Goal: Navigation & Orientation: Find specific page/section

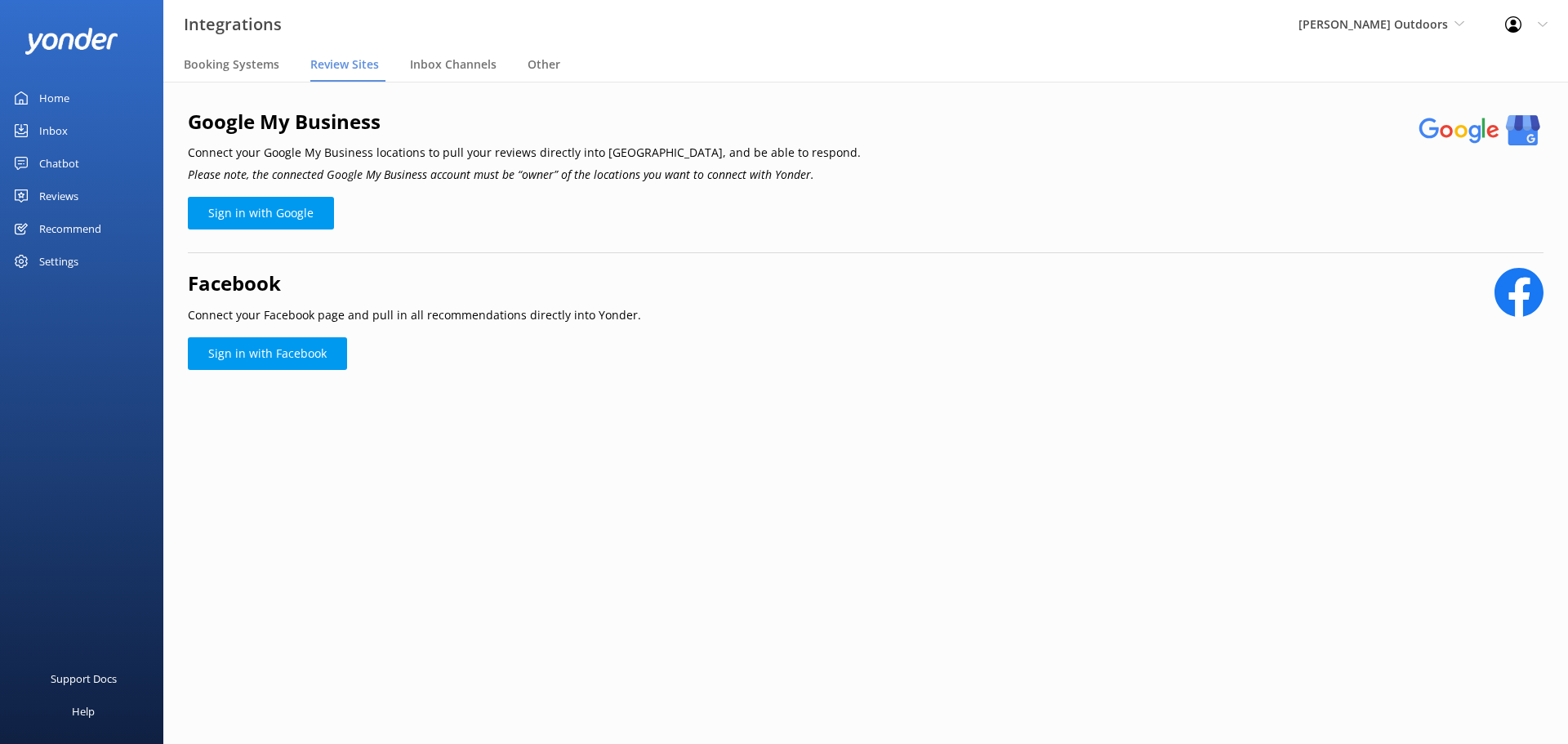
click at [54, 94] on div "Home" at bounding box center [54, 98] width 30 height 33
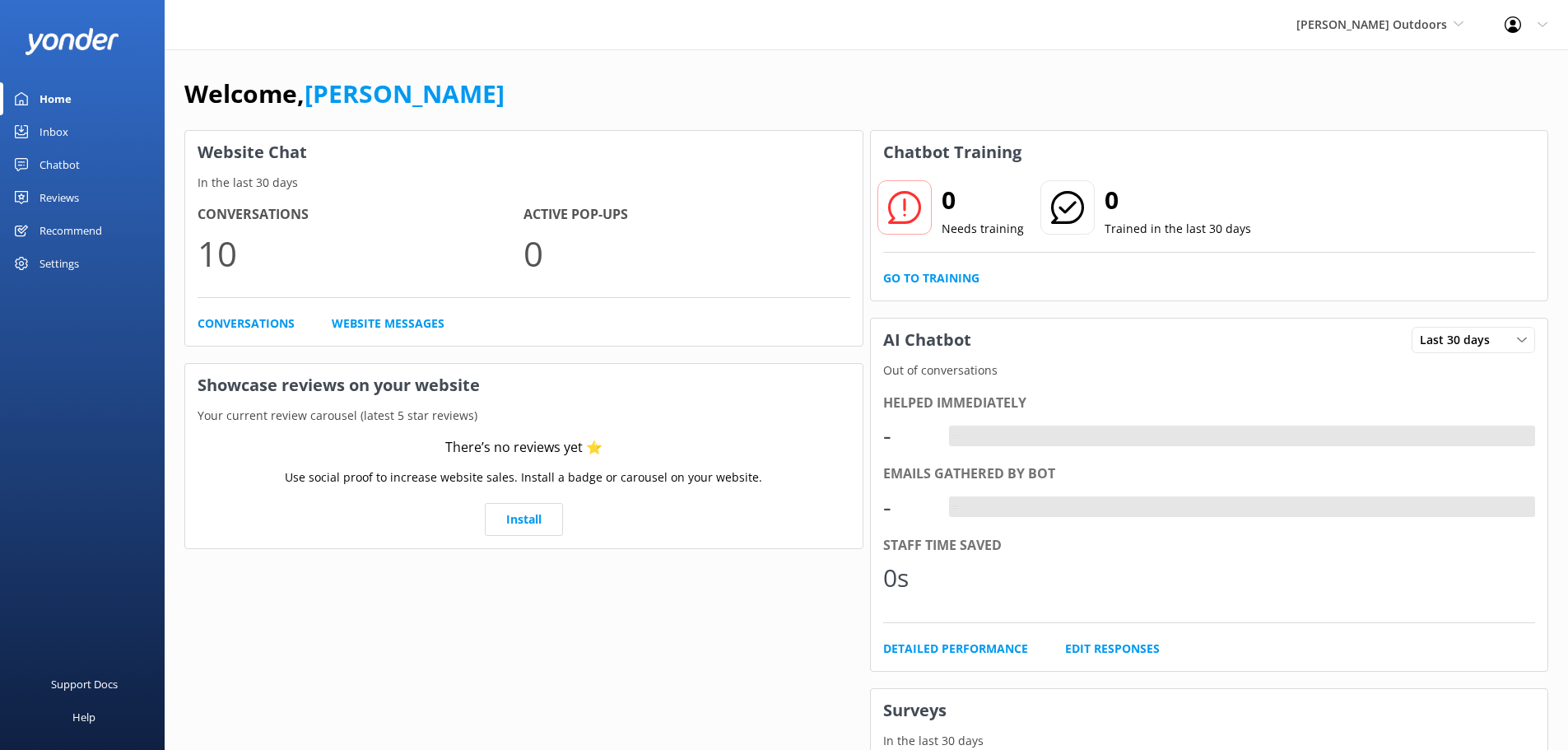
click at [56, 130] on div "Inbox" at bounding box center [54, 131] width 29 height 33
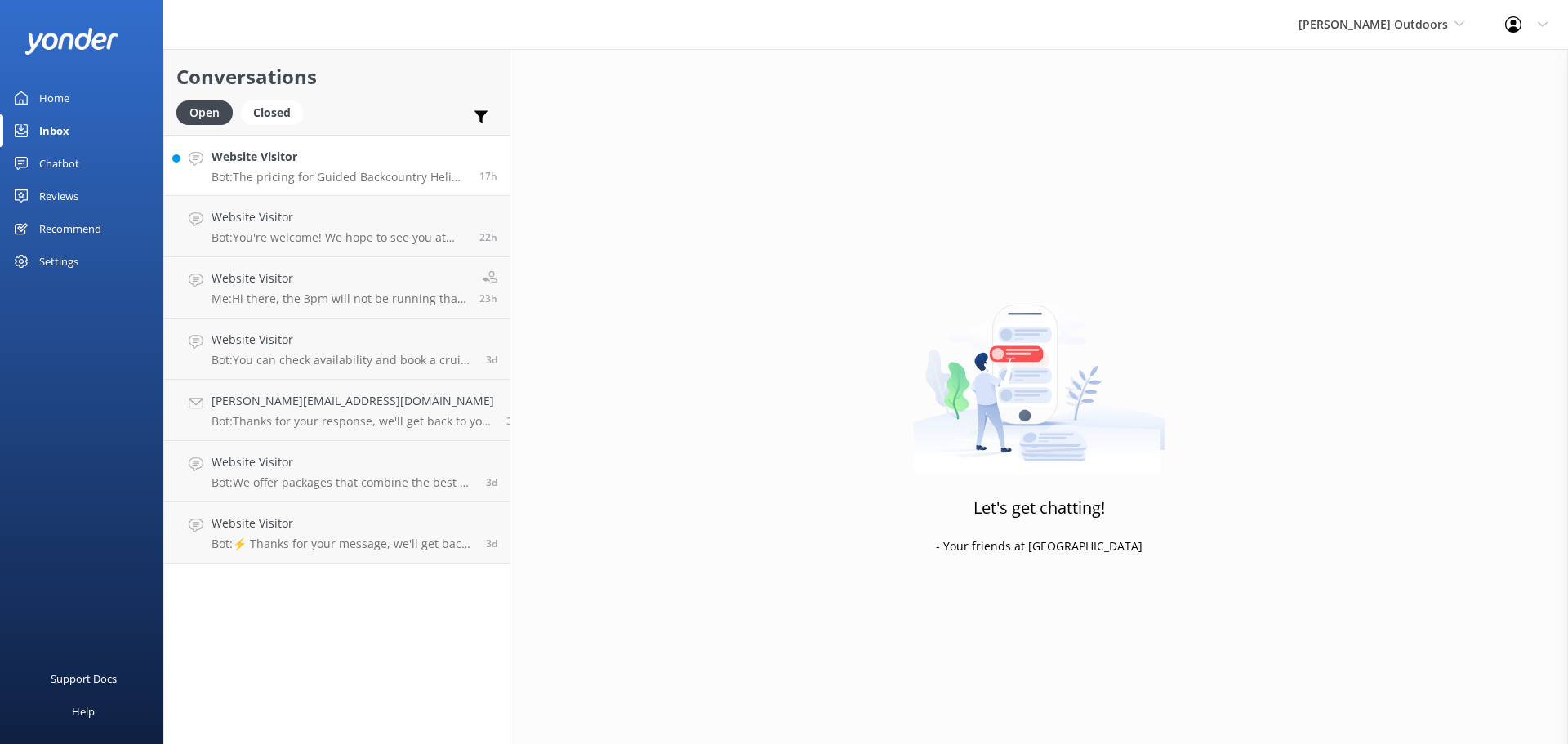
click at [327, 170] on p "Bot: The pricing for Guided Backcountry Heli Fly Fishing varies depending on gr…" at bounding box center [340, 177] width 256 height 15
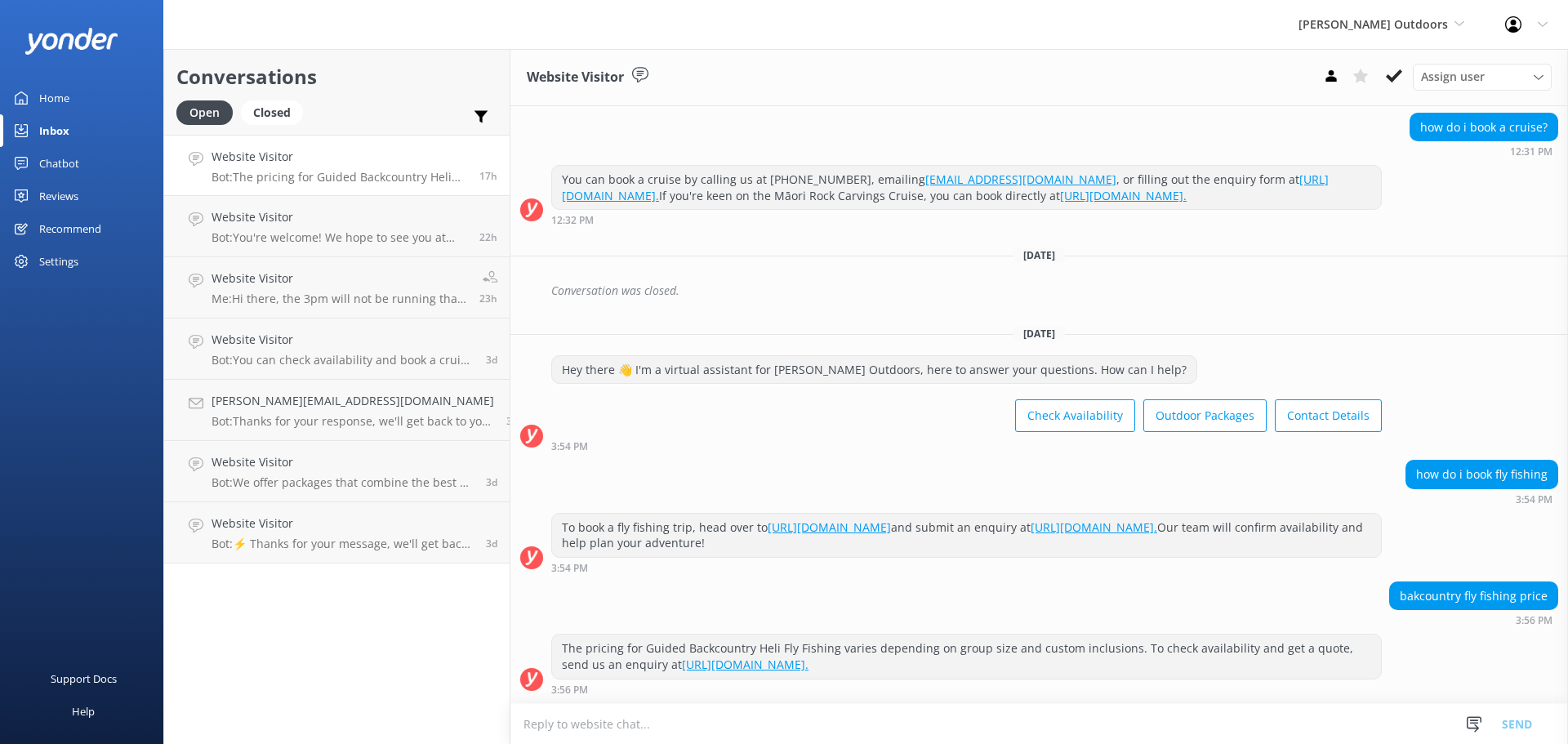
scroll to position [569, 0]
click at [63, 258] on div "Settings" at bounding box center [59, 262] width 39 height 33
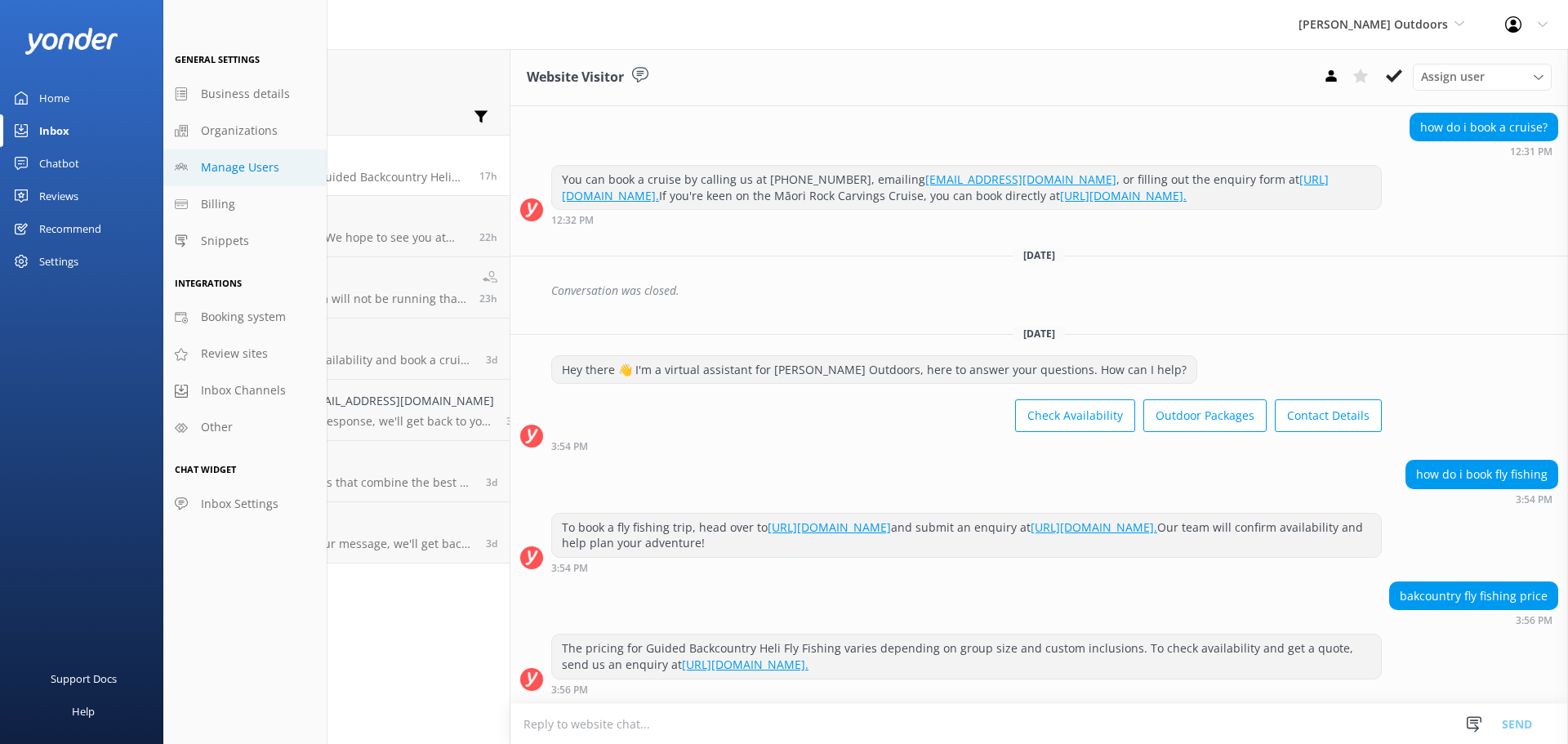
click at [239, 162] on span "Manage Users" at bounding box center [240, 167] width 79 height 18
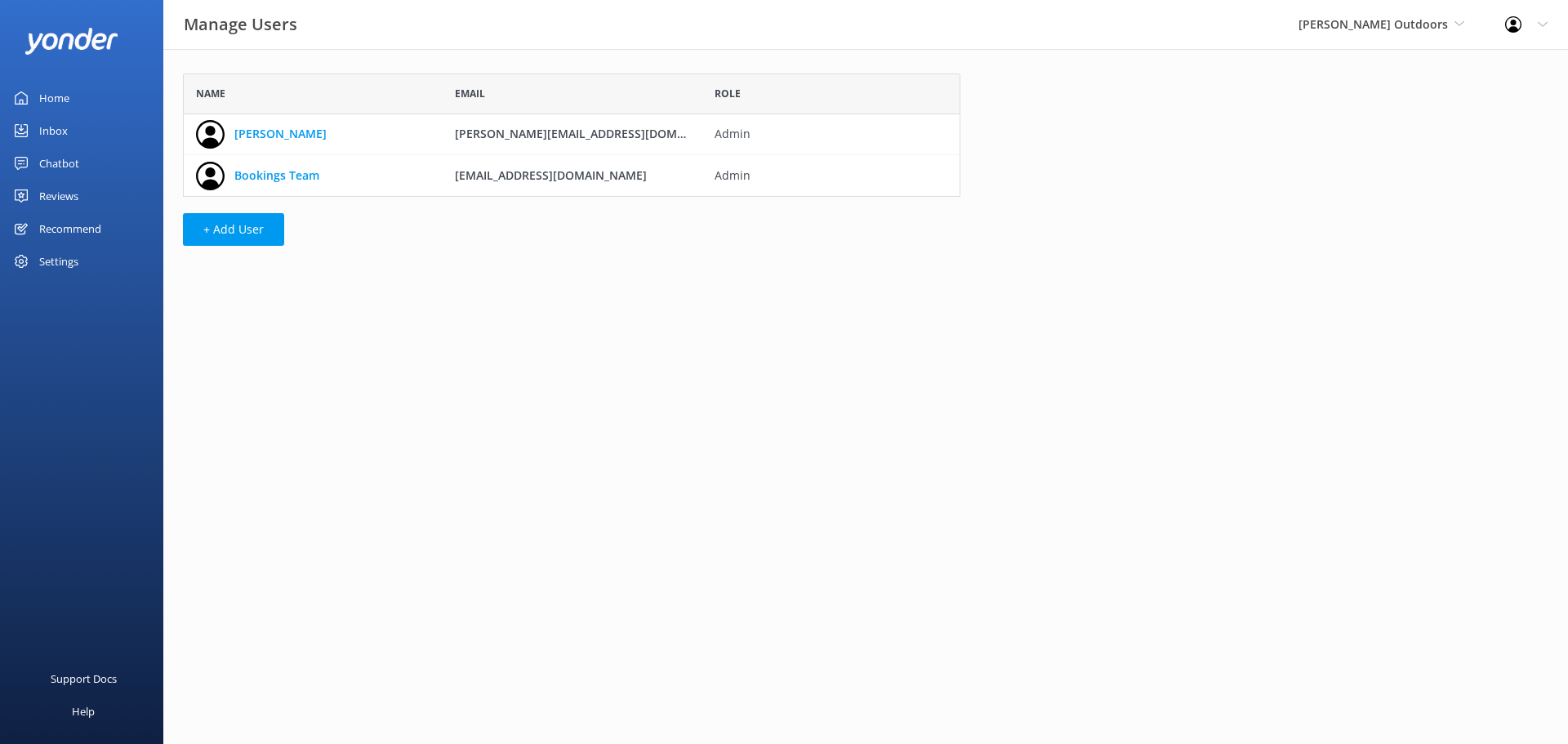
scroll to position [111, 765]
click at [59, 251] on div "Settings" at bounding box center [59, 262] width 39 height 33
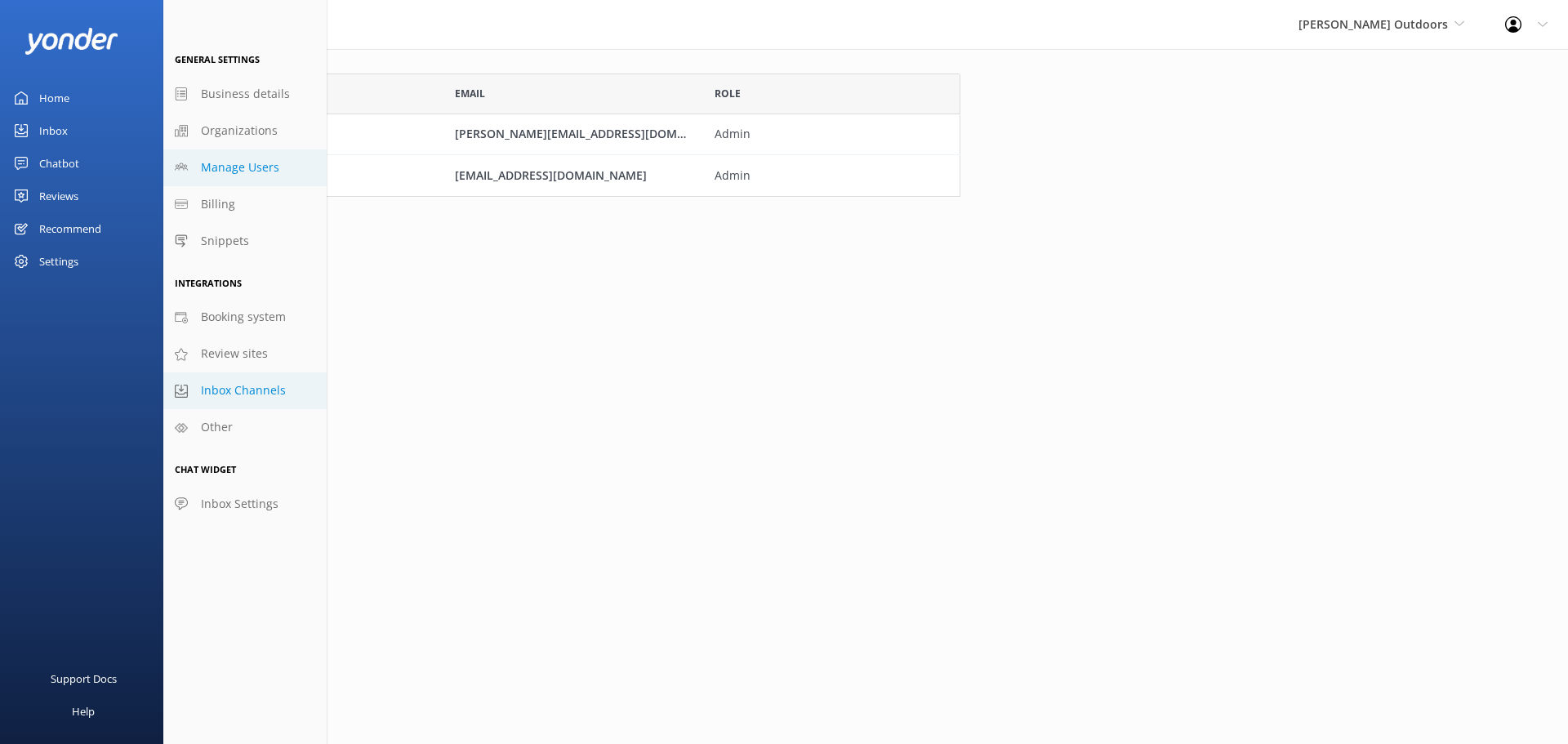
click at [232, 394] on span "Inbox Channels" at bounding box center [244, 390] width 85 height 18
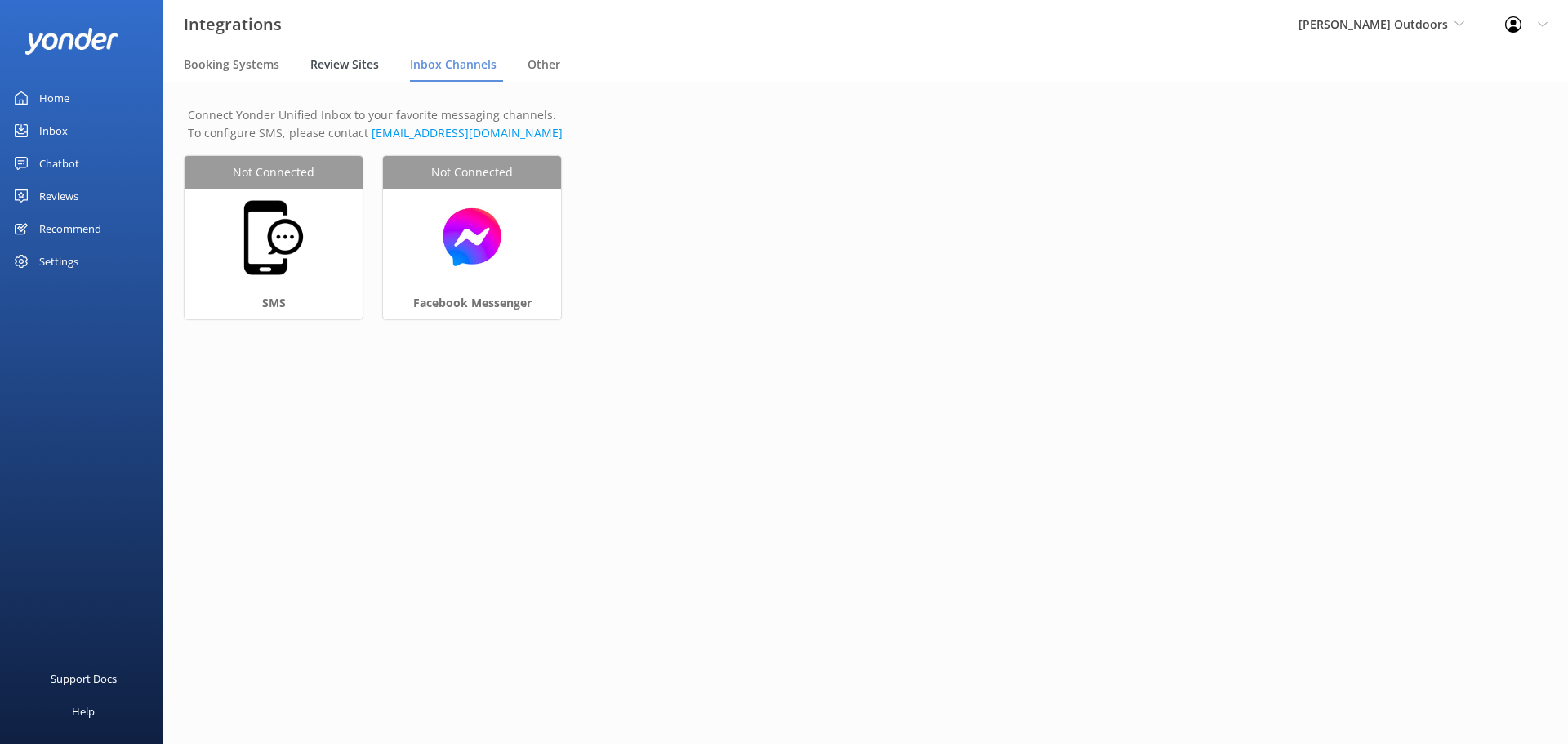
click at [335, 63] on span "Review Sites" at bounding box center [344, 65] width 69 height 16
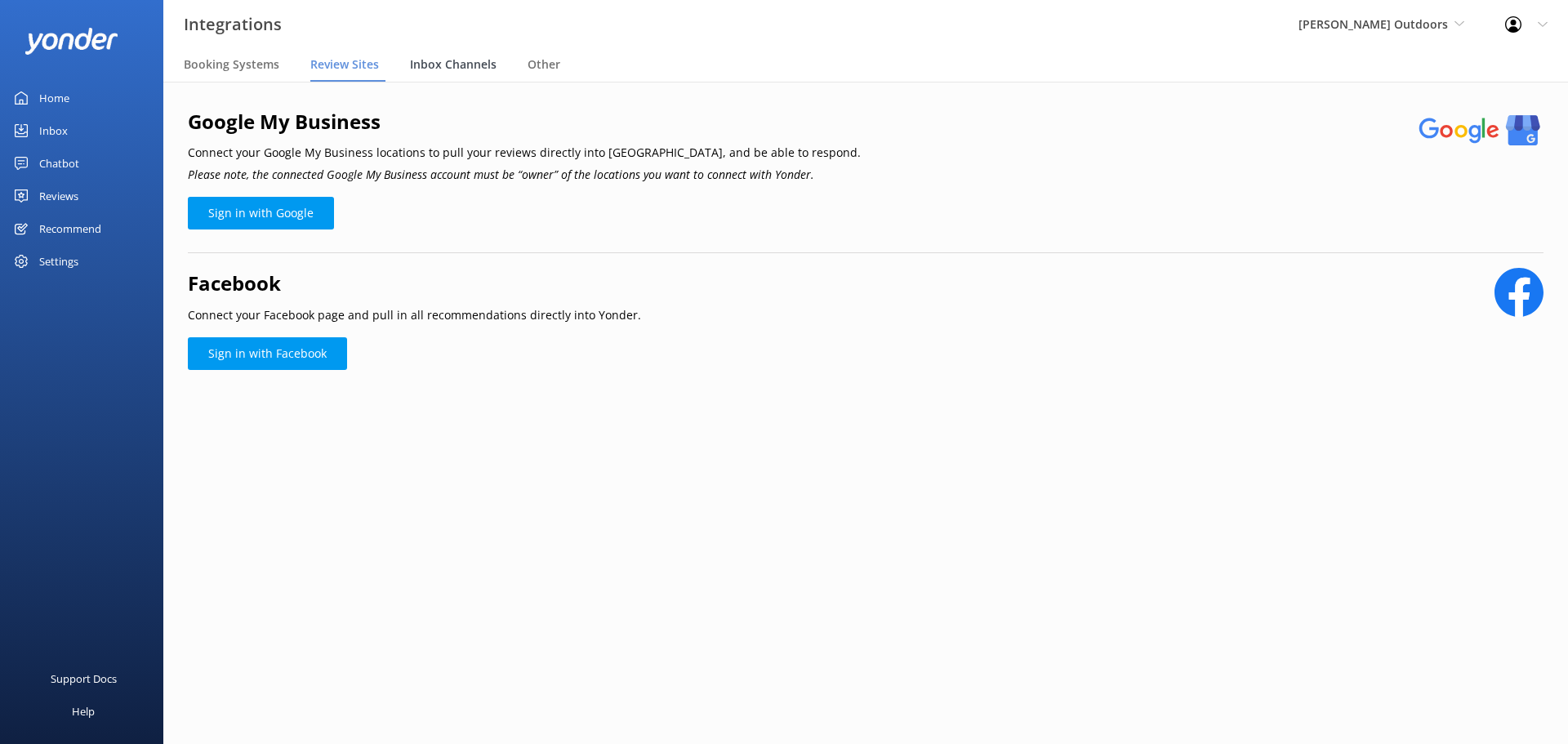
click at [445, 61] on span "Inbox Channels" at bounding box center [454, 65] width 87 height 16
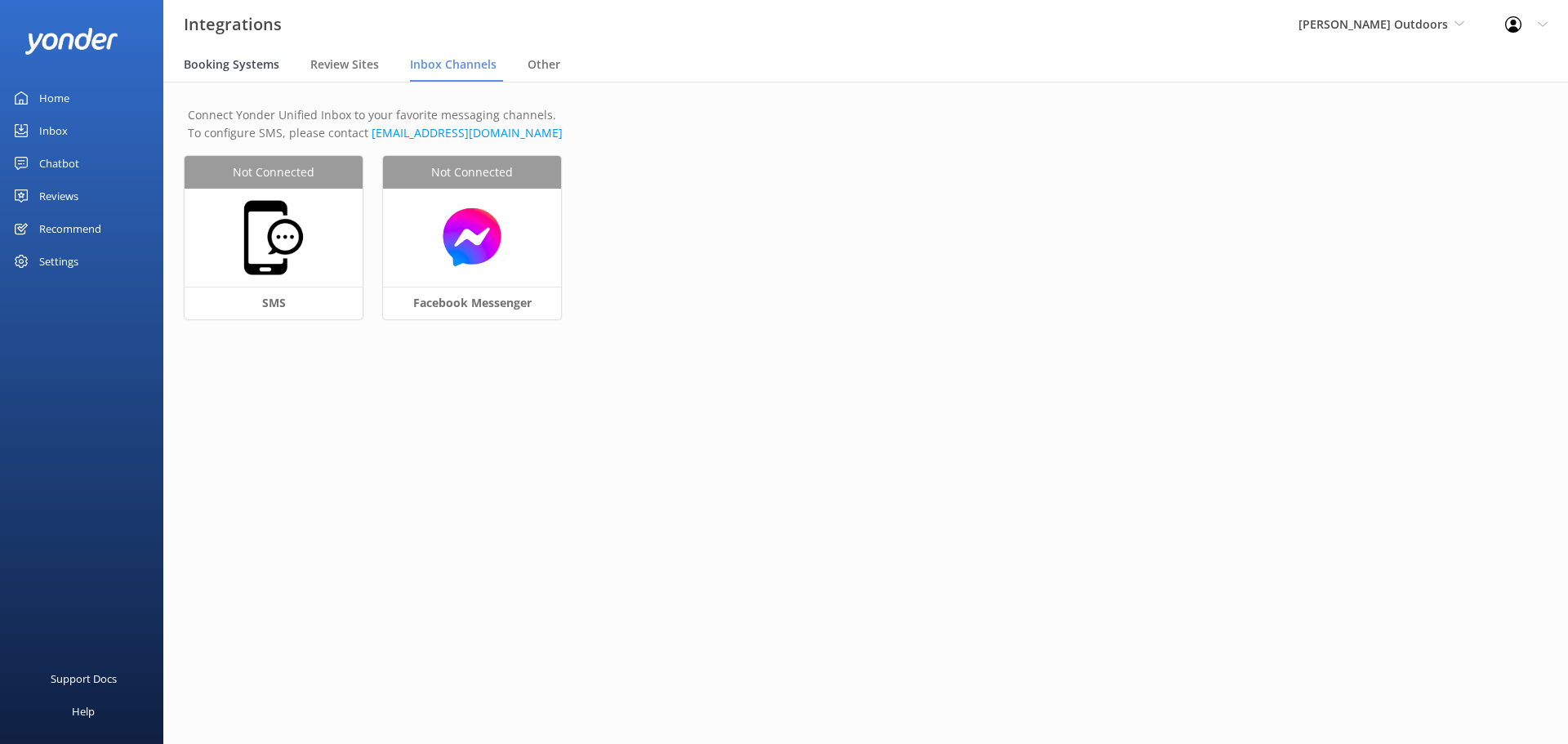
click at [237, 63] on span "Booking Systems" at bounding box center [231, 65] width 96 height 16
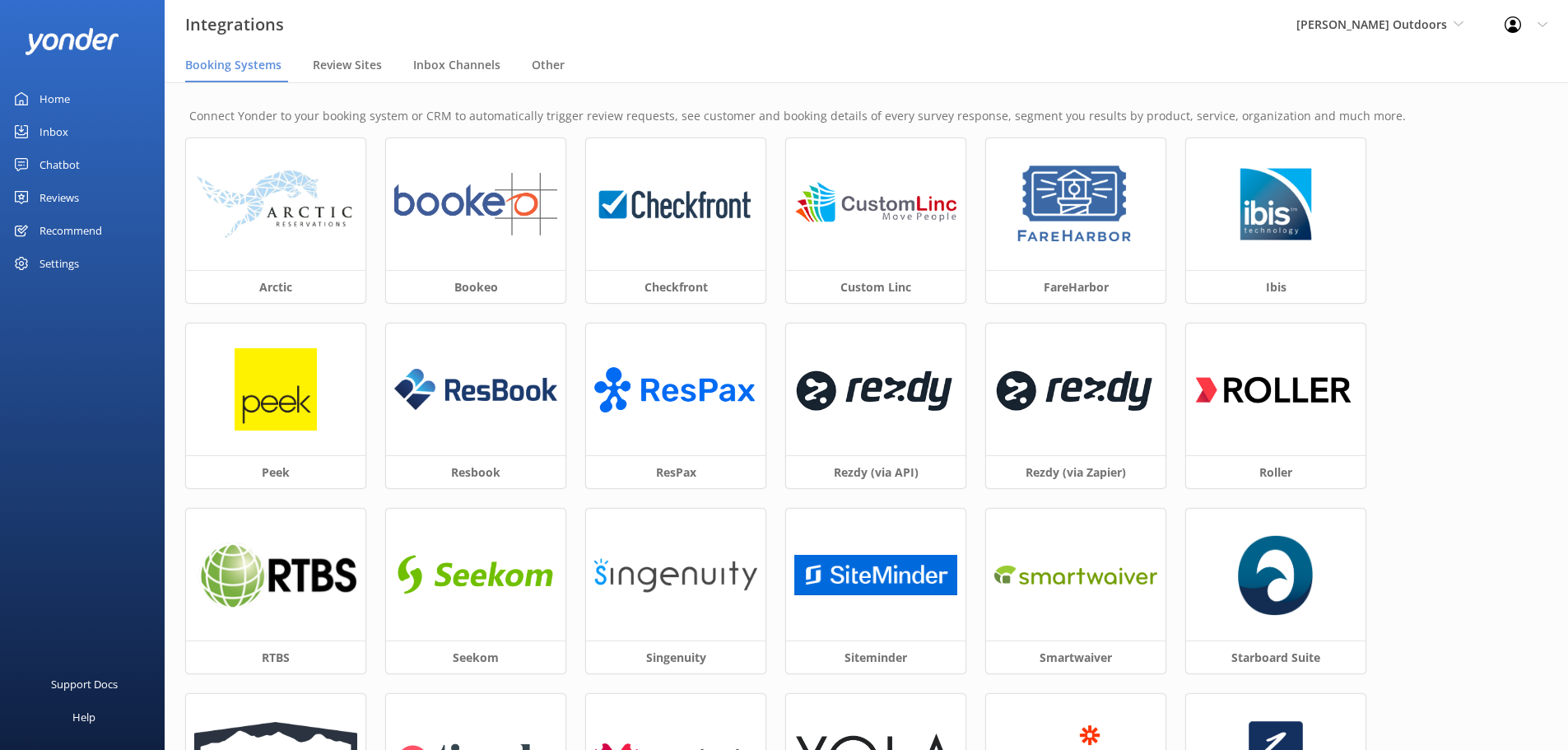
click at [64, 263] on div "Settings" at bounding box center [60, 264] width 40 height 33
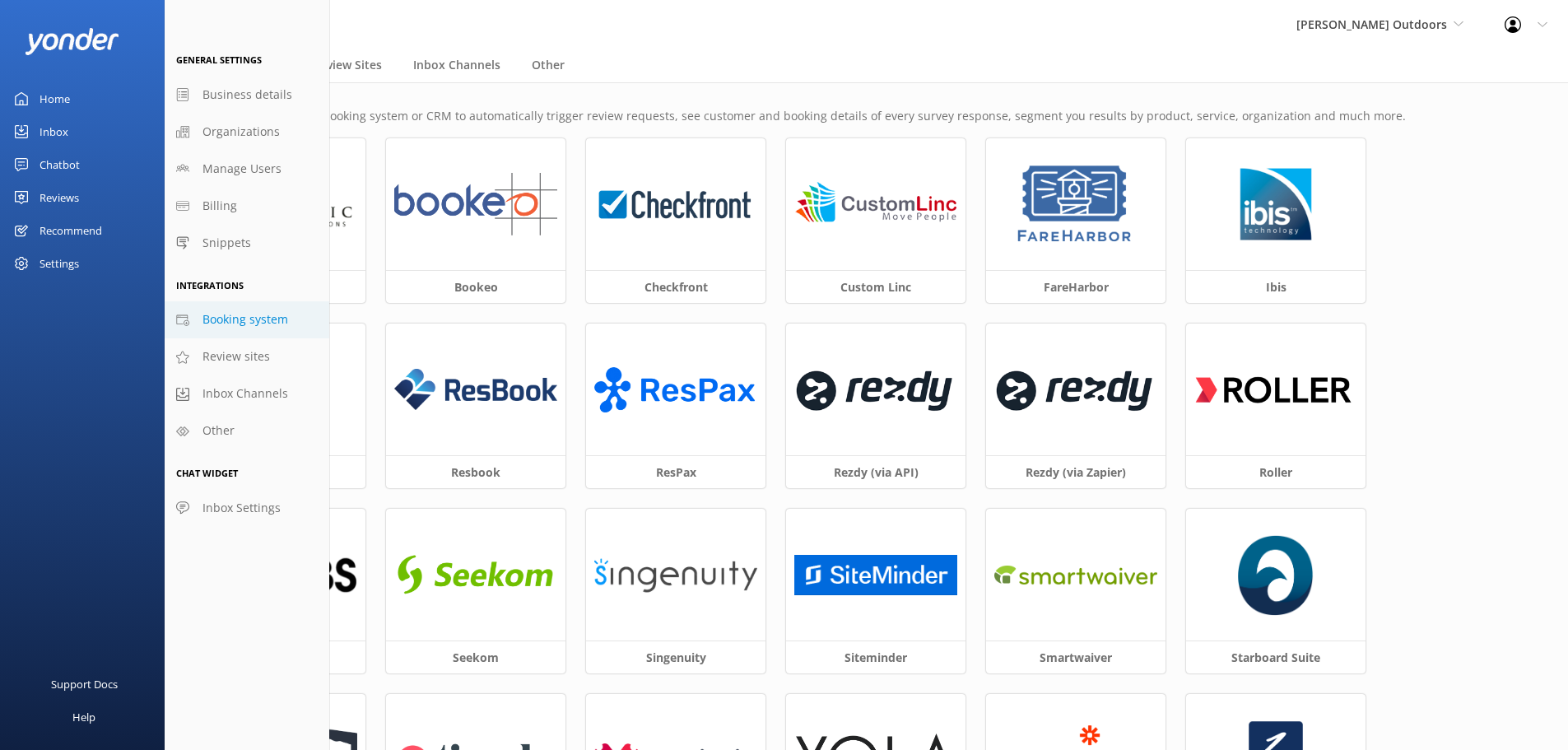
click at [55, 128] on div "Inbox" at bounding box center [54, 131] width 29 height 33
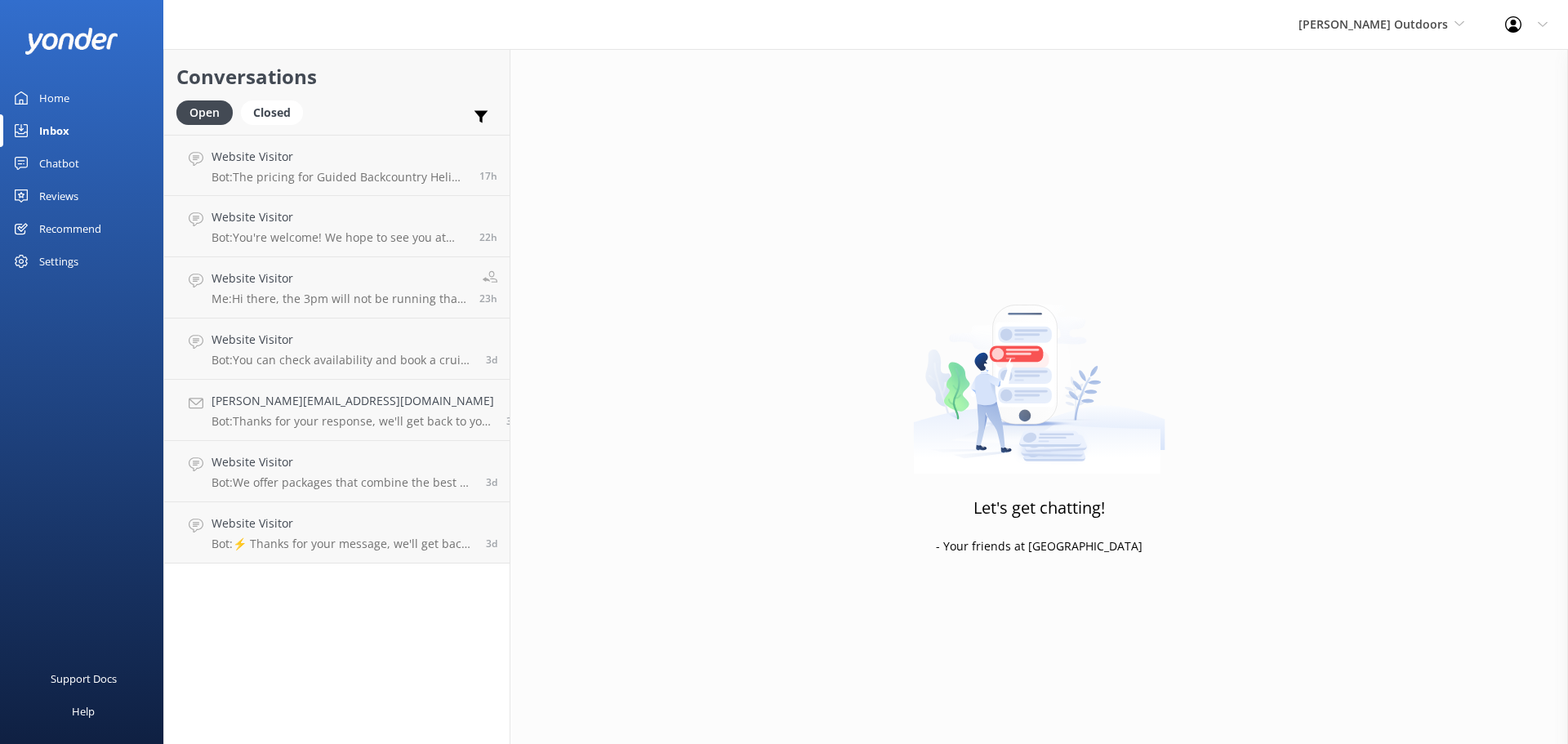
click at [52, 158] on div "Chatbot" at bounding box center [59, 163] width 40 height 33
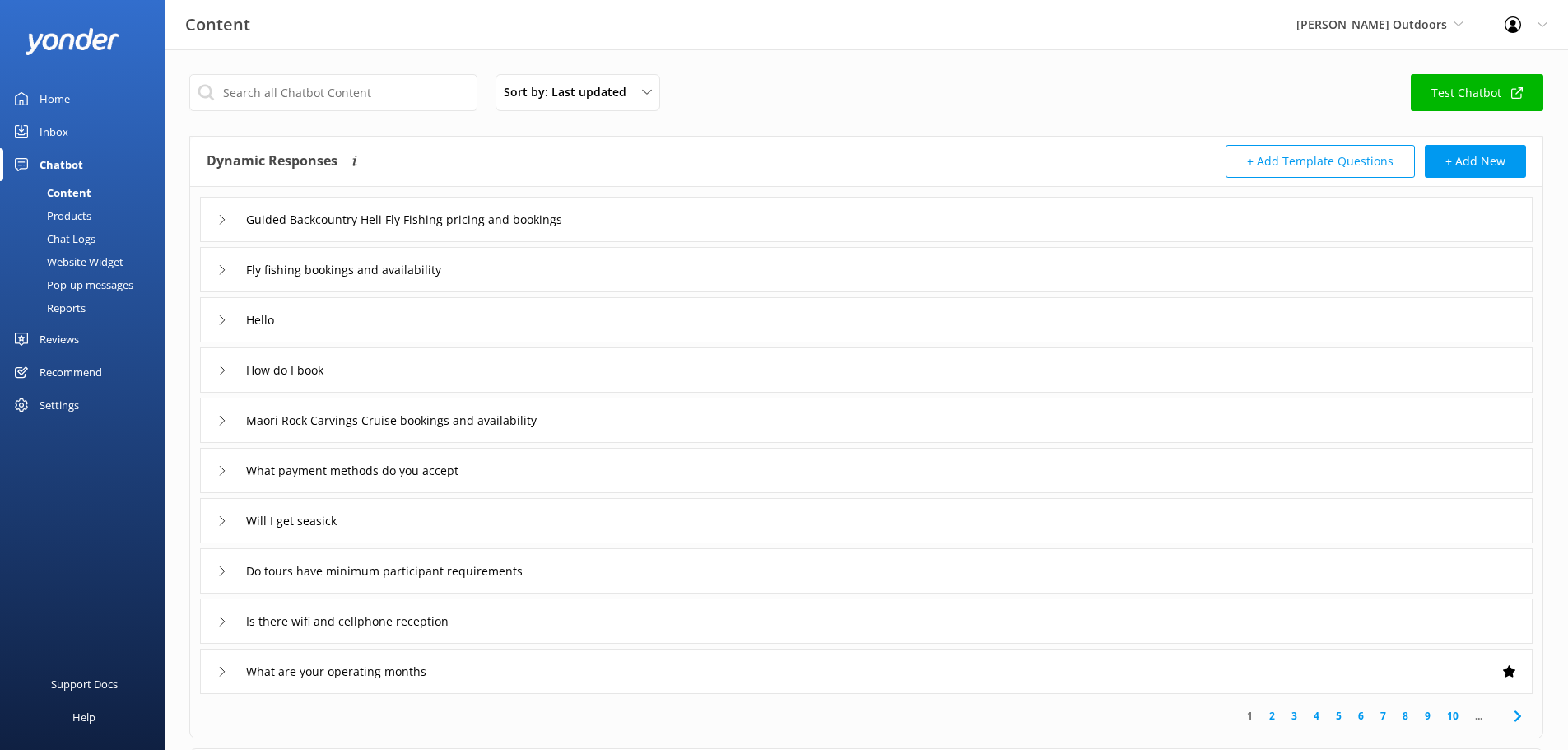
click at [45, 402] on div "Settings" at bounding box center [60, 405] width 40 height 33
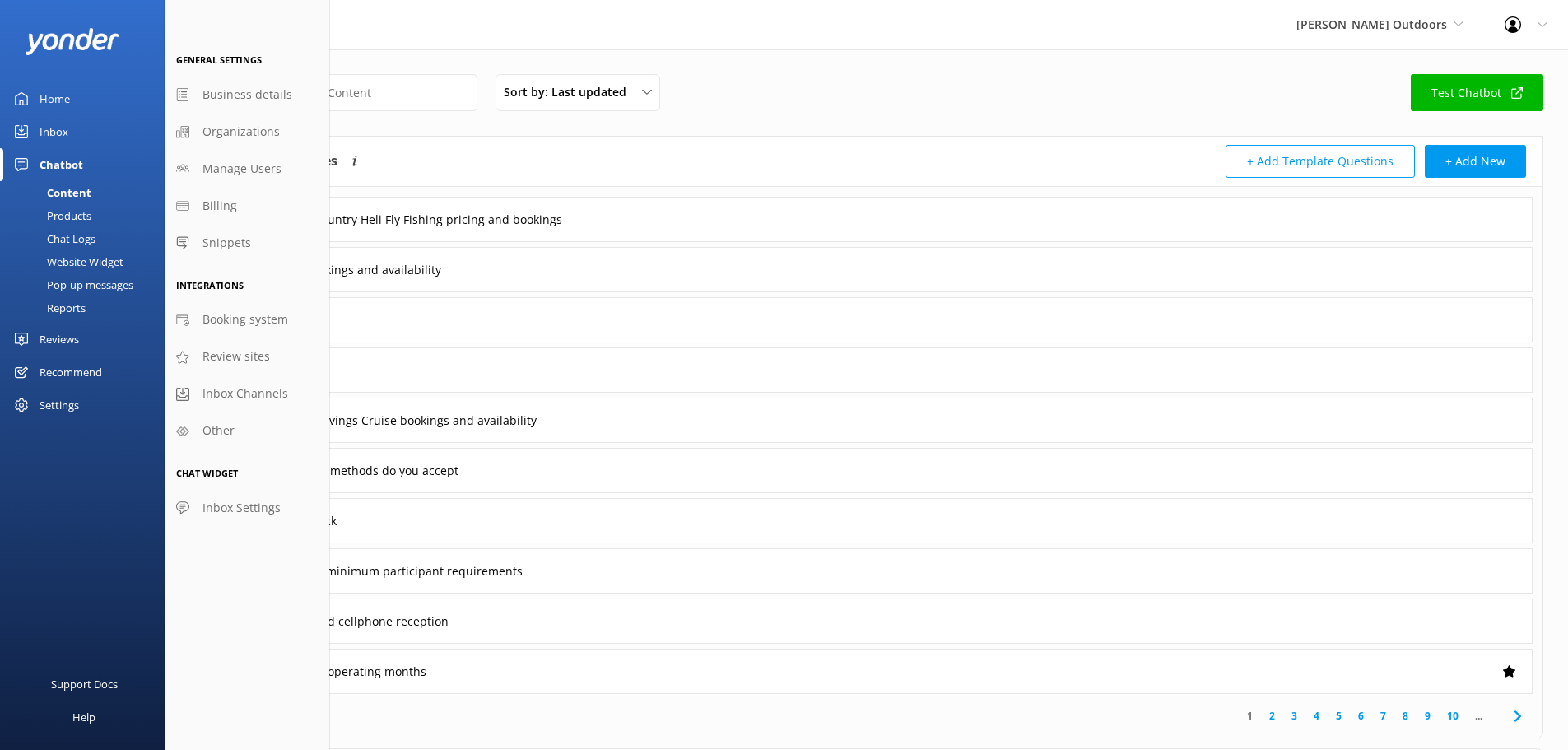
click at [64, 394] on div "Settings" at bounding box center [60, 405] width 40 height 33
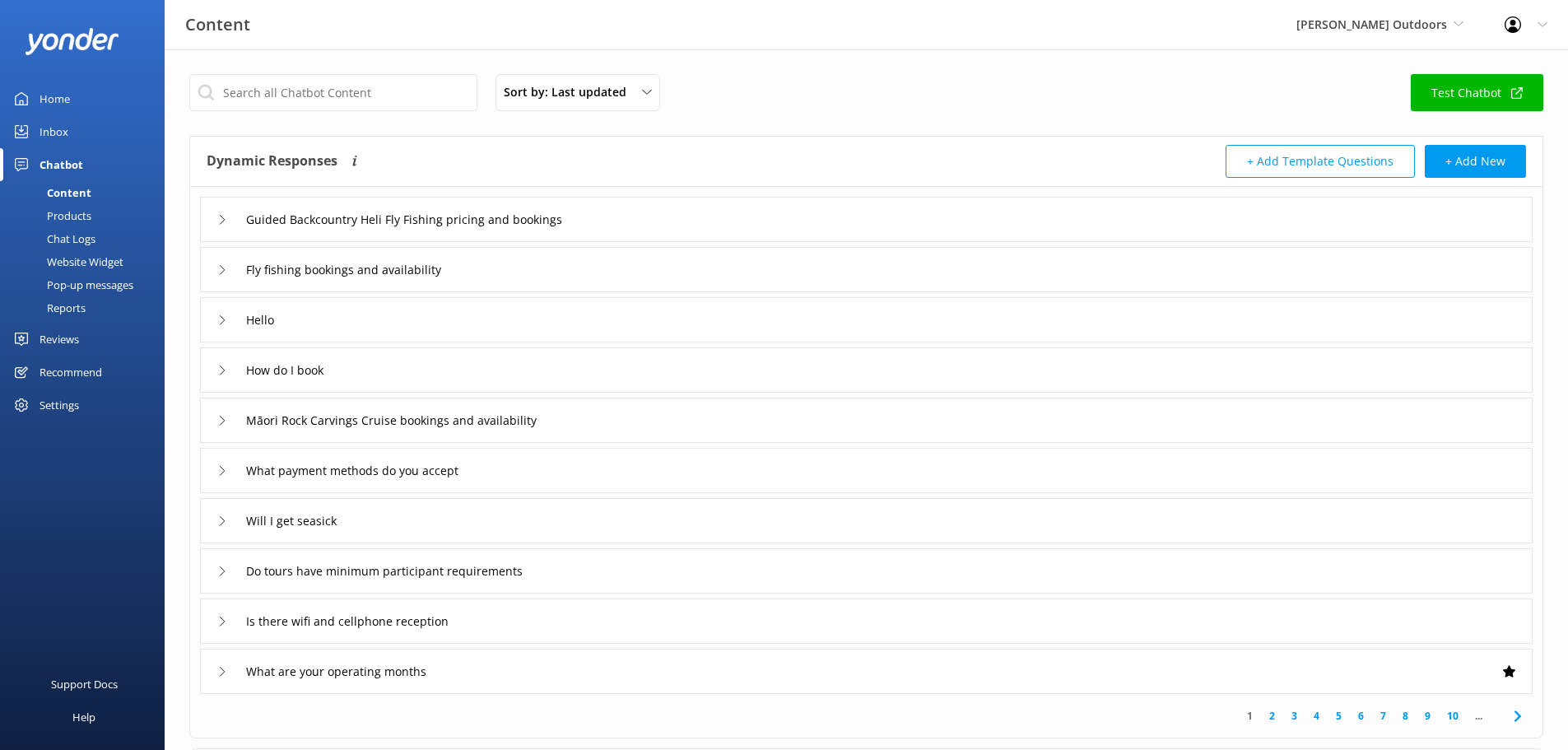
click at [60, 405] on div "Settings" at bounding box center [60, 405] width 40 height 33
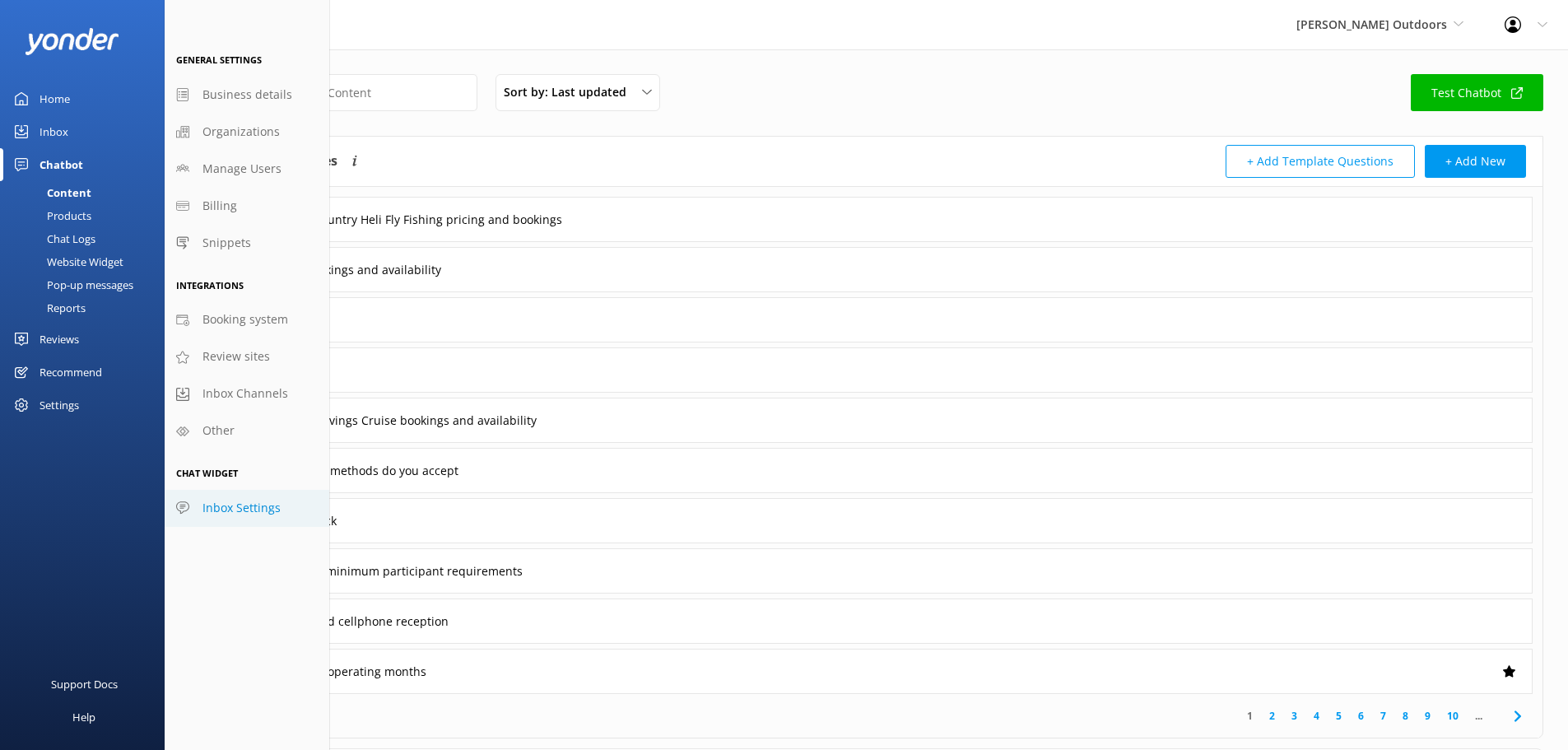
click at [234, 504] on span "Inbox Settings" at bounding box center [241, 509] width 79 height 18
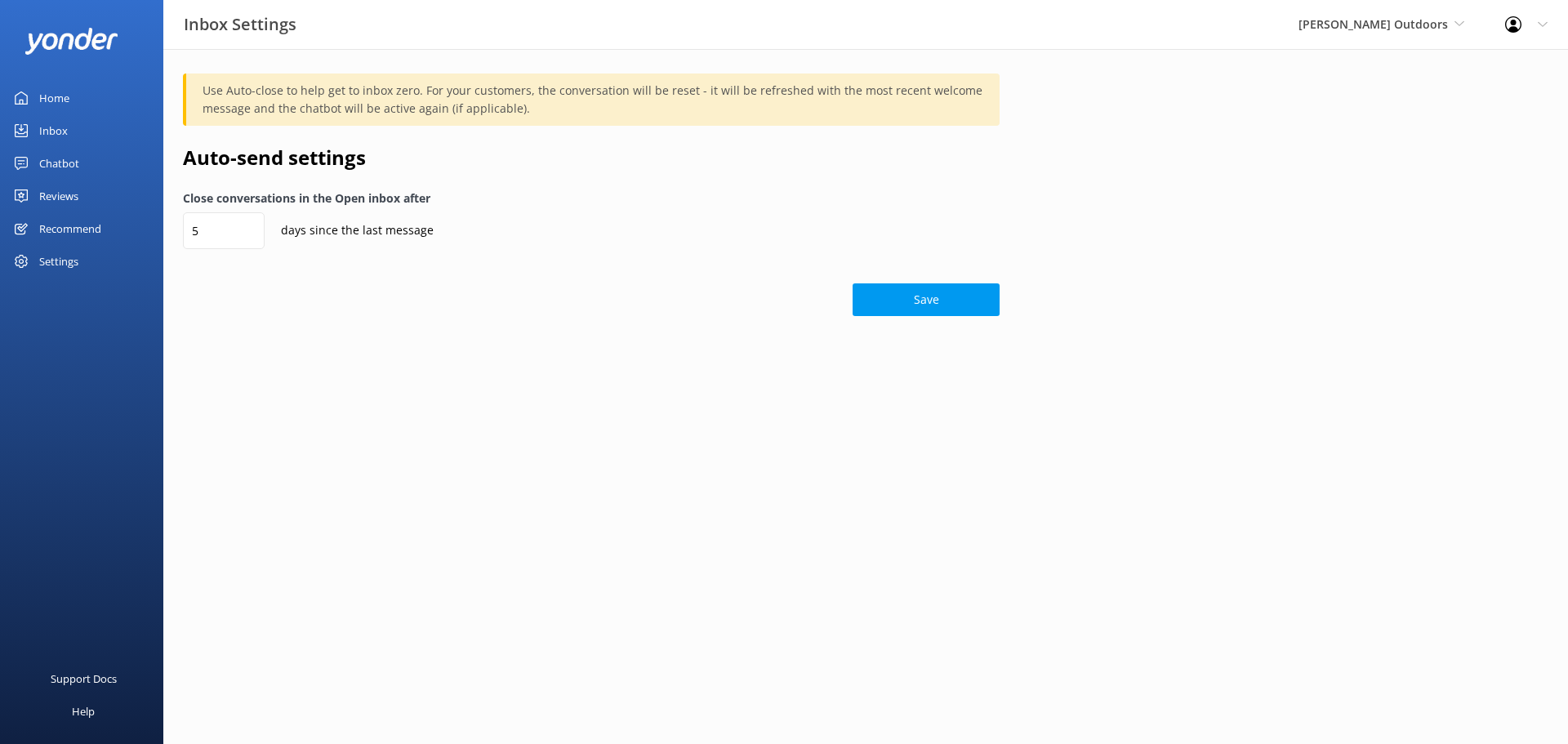
click at [55, 261] on div "Settings" at bounding box center [59, 262] width 39 height 33
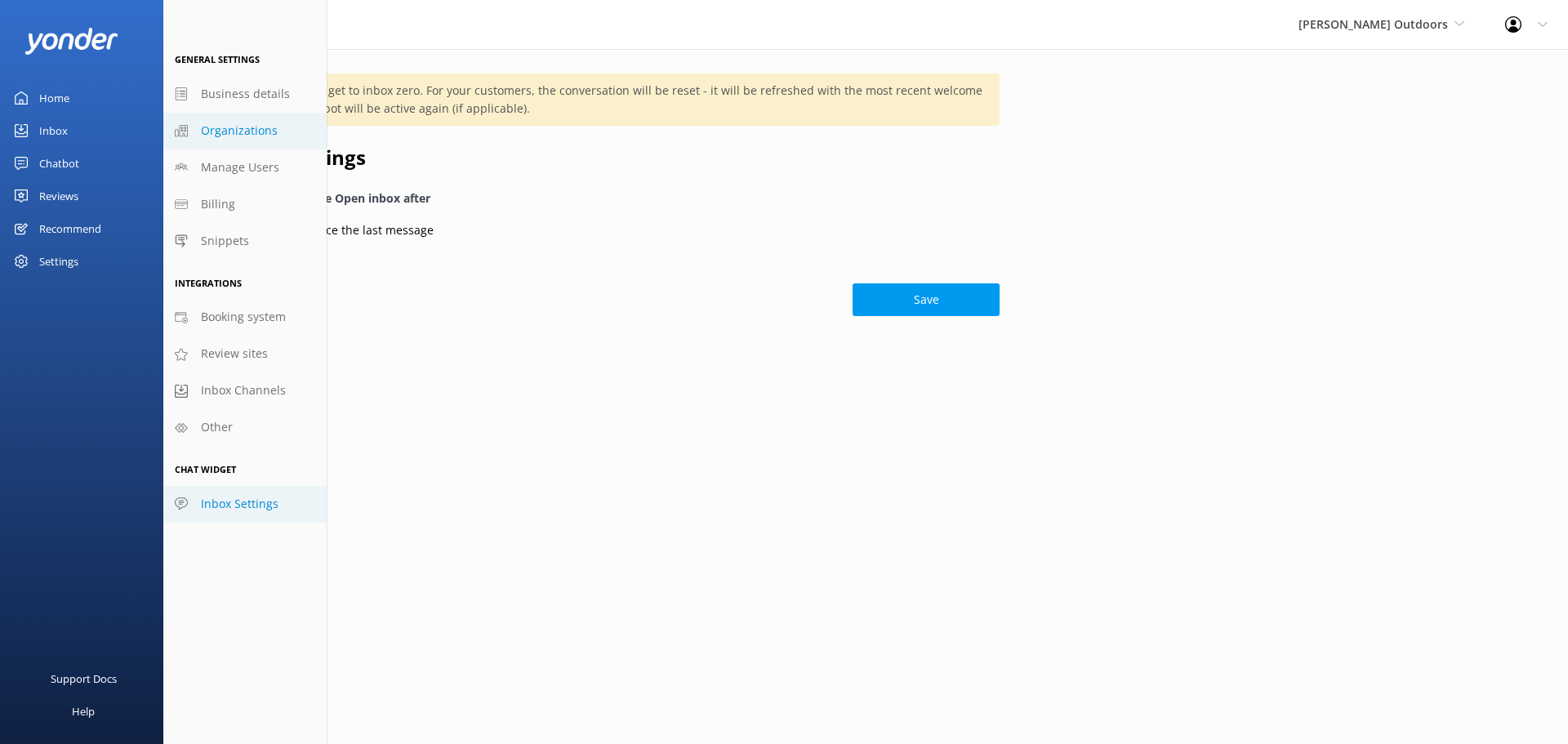
click at [244, 122] on span "Organizations" at bounding box center [239, 130] width 77 height 18
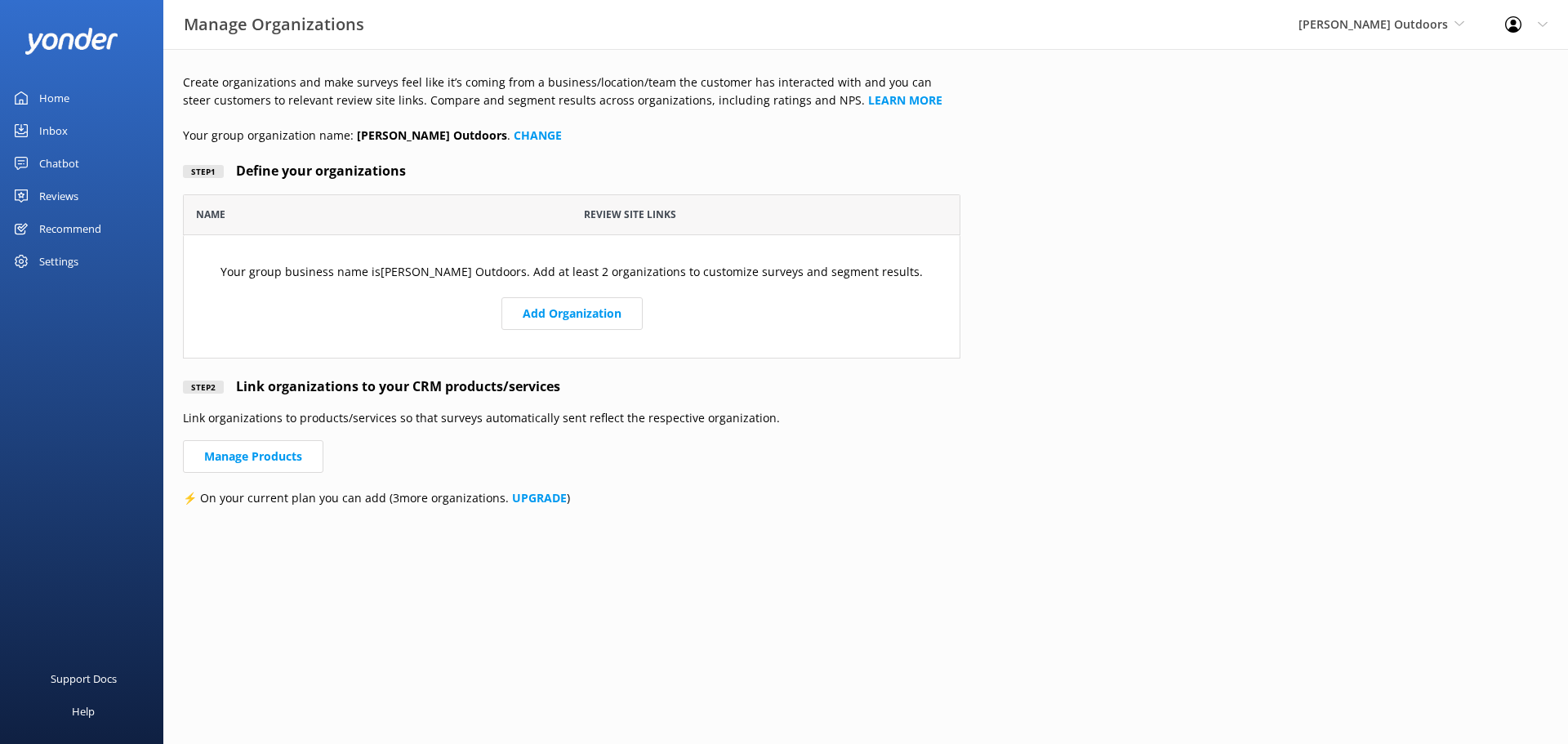
scroll to position [152, 765]
click at [1457, 25] on icon at bounding box center [1460, 24] width 10 height 10
click at [1376, 98] on link "Taupō Parasail" at bounding box center [1360, 108] width 163 height 39
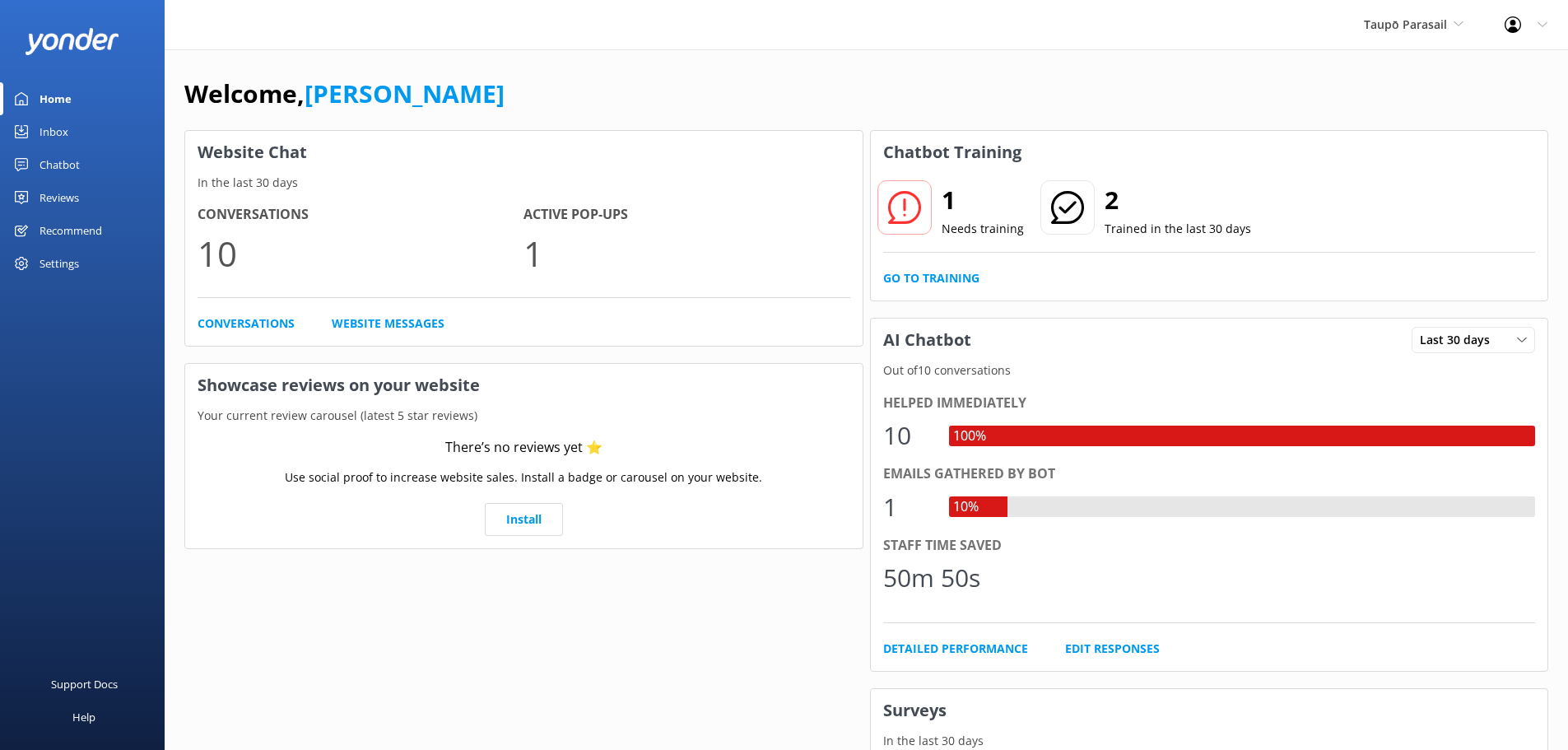
click at [53, 127] on div "Inbox" at bounding box center [54, 131] width 29 height 33
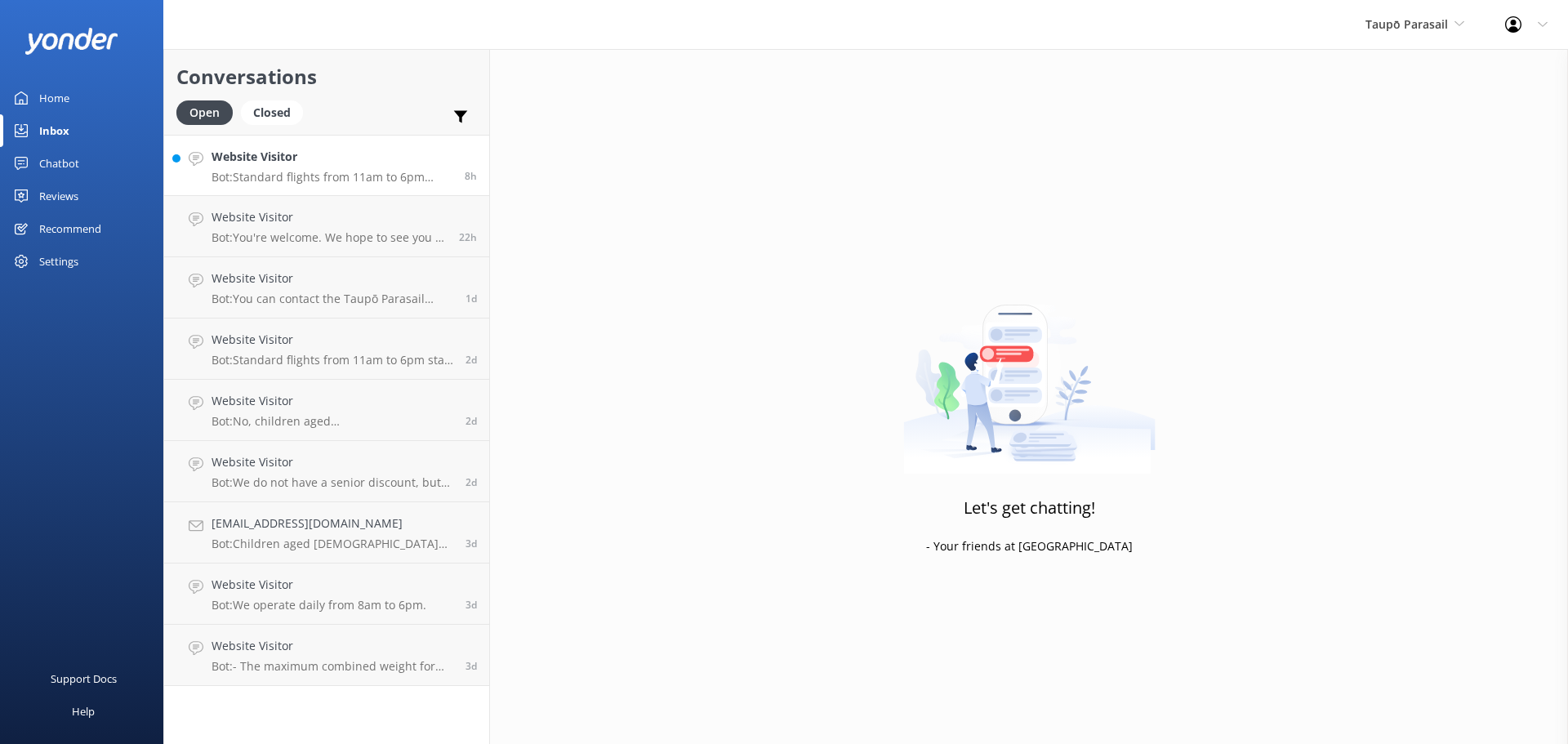
click at [325, 173] on p "Bot: Standard flights from 11am to 6pm start at NZ$179 for solo, [GEOGRAPHIC_DA…" at bounding box center [332, 177] width 241 height 15
